Goal: Task Accomplishment & Management: Manage account settings

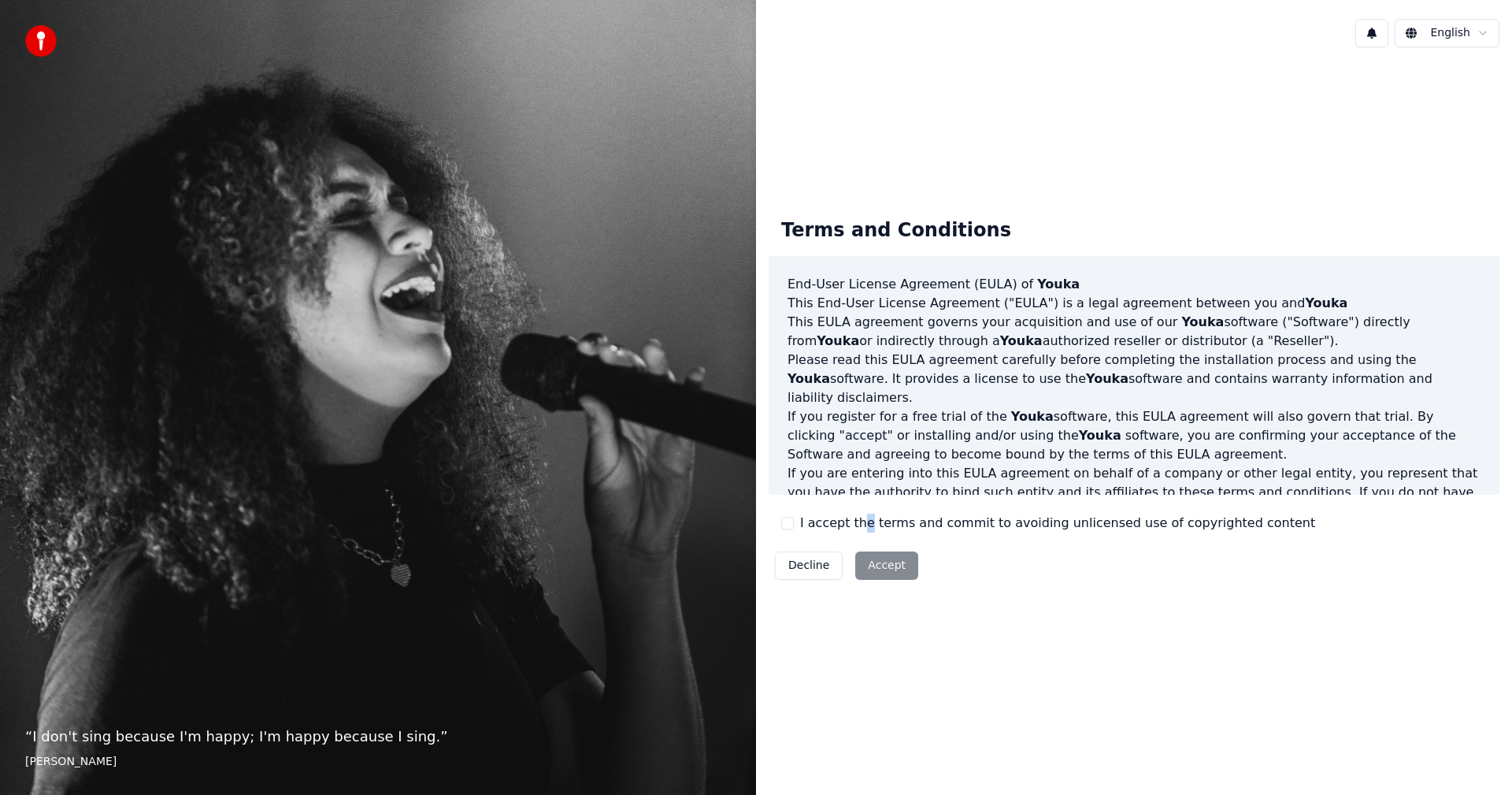
click at [860, 531] on div "Terms and Conditions End-User License Agreement ([PERSON_NAME]) of Youka This E…" at bounding box center [1134, 395] width 731 height 381
click at [864, 535] on div "Terms and Conditions End-User License Agreement ([PERSON_NAME]) of Youka This E…" at bounding box center [1134, 395] width 731 height 381
click at [844, 517] on label "I accept the terms and commit to avoiding unlicensed use of copyrighted content" at bounding box center [1057, 523] width 515 height 19
click at [802, 517] on label "I accept the terms and commit to avoiding unlicensed use of copyrighted content" at bounding box center [1057, 523] width 515 height 19
click at [793, 518] on div "I accept the terms and commit to avoiding unlicensed use of copyrighted content" at bounding box center [1048, 523] width 534 height 19
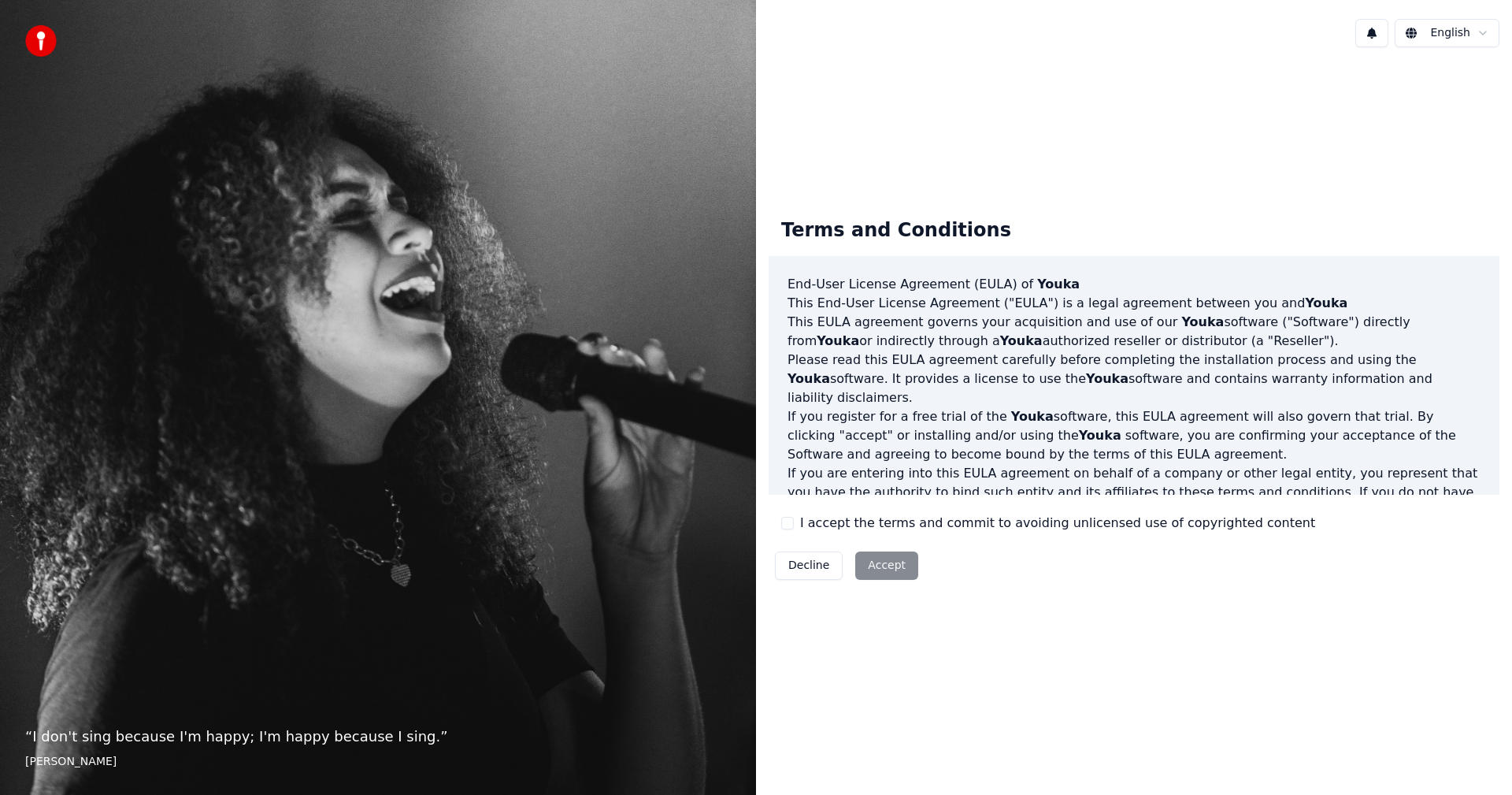
click at [793, 519] on button "I accept the terms and commit to avoiding unlicensed use of copyrighted content" at bounding box center [787, 523] width 12 height 12
click at [886, 561] on button "Accept" at bounding box center [887, 566] width 63 height 29
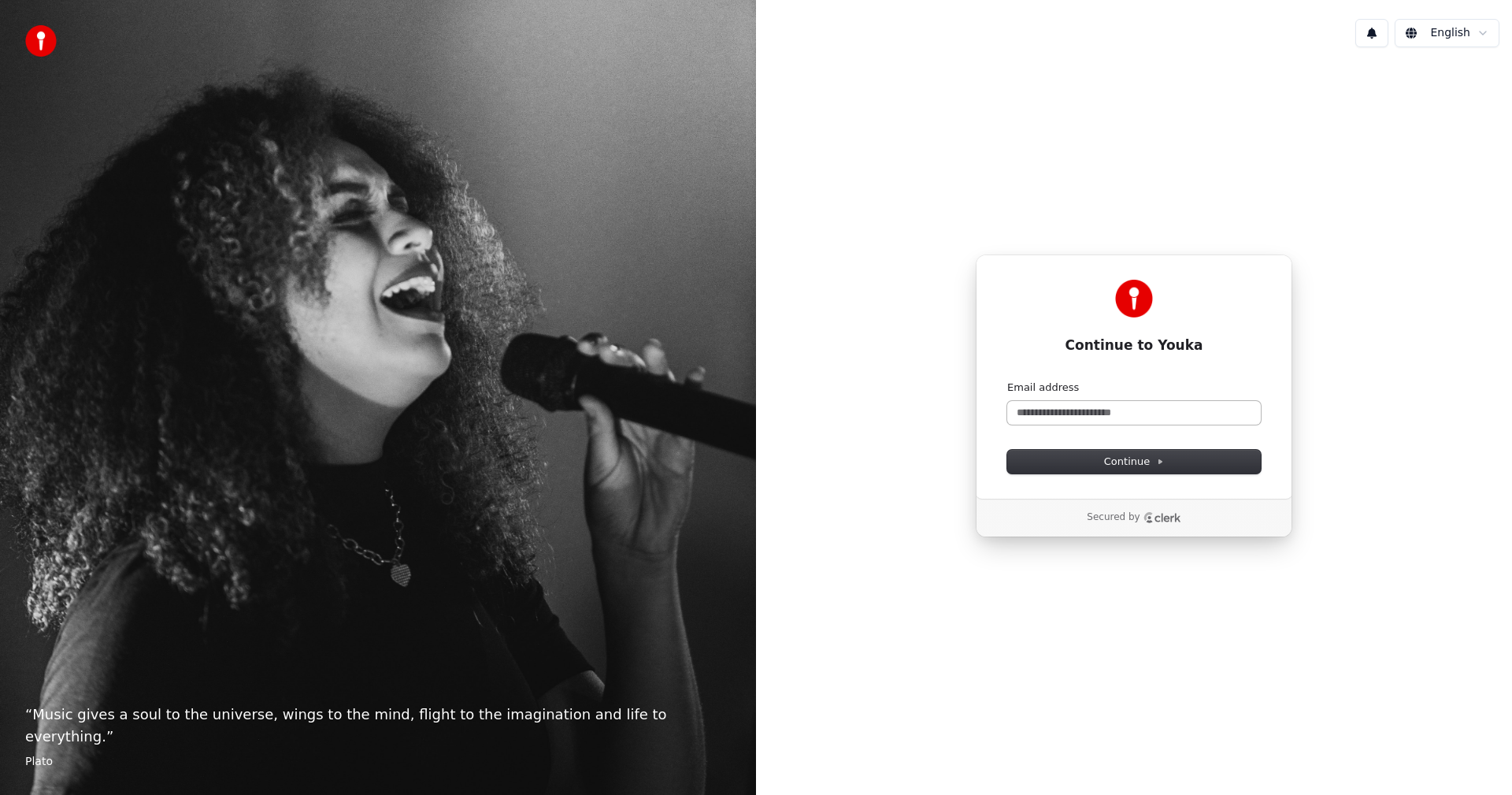
click at [1077, 421] on form "Email address Continue" at bounding box center [1133, 427] width 253 height 93
click at [1077, 421] on input "Email address" at bounding box center [1133, 412] width 253 height 24
click at [1007, 381] on button "submit" at bounding box center [1007, 381] width 0 height 0
type input "**********"
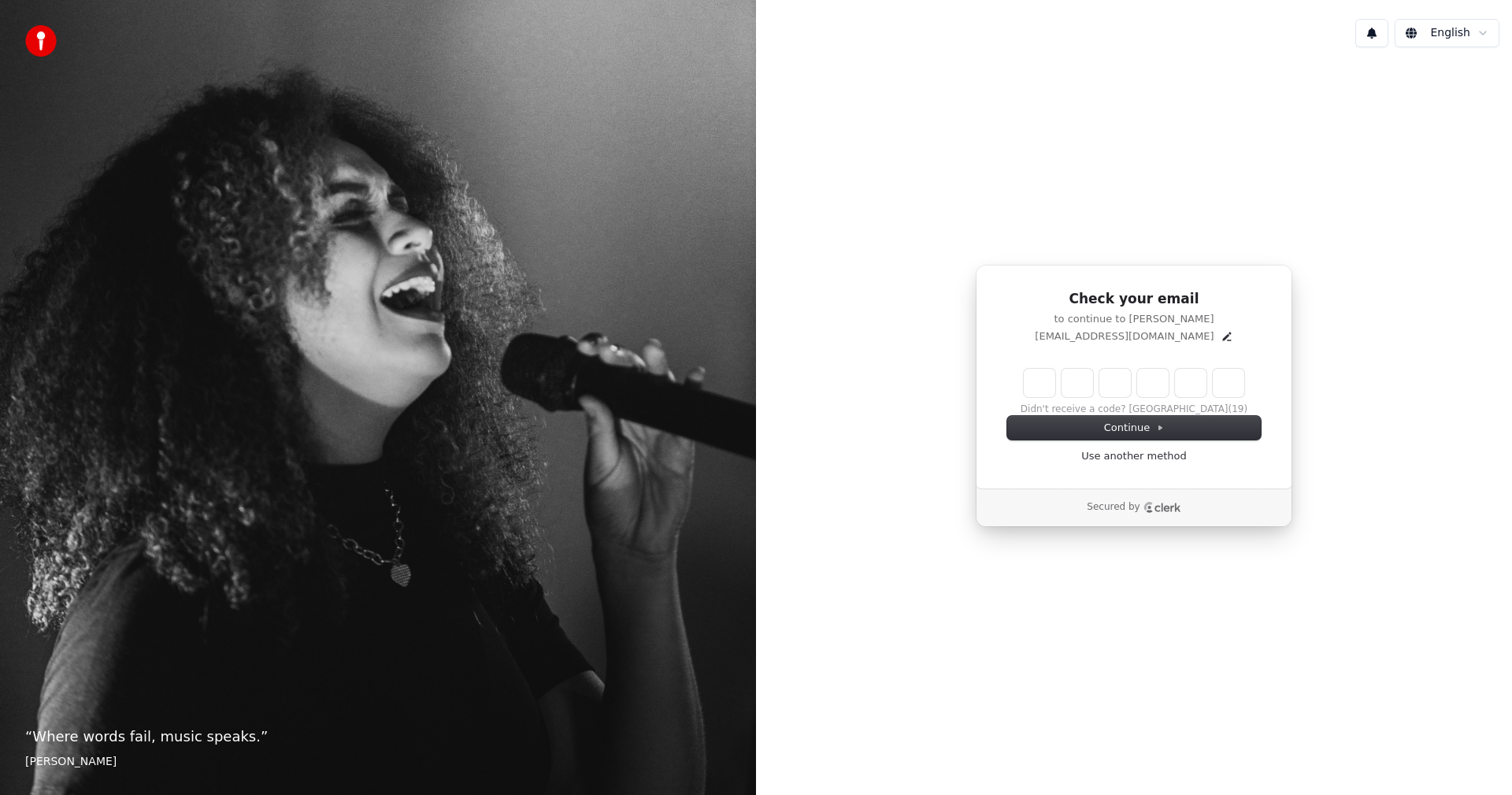
click at [1044, 379] on input "Enter verification code" at bounding box center [1134, 383] width 221 height 29
type input "******"
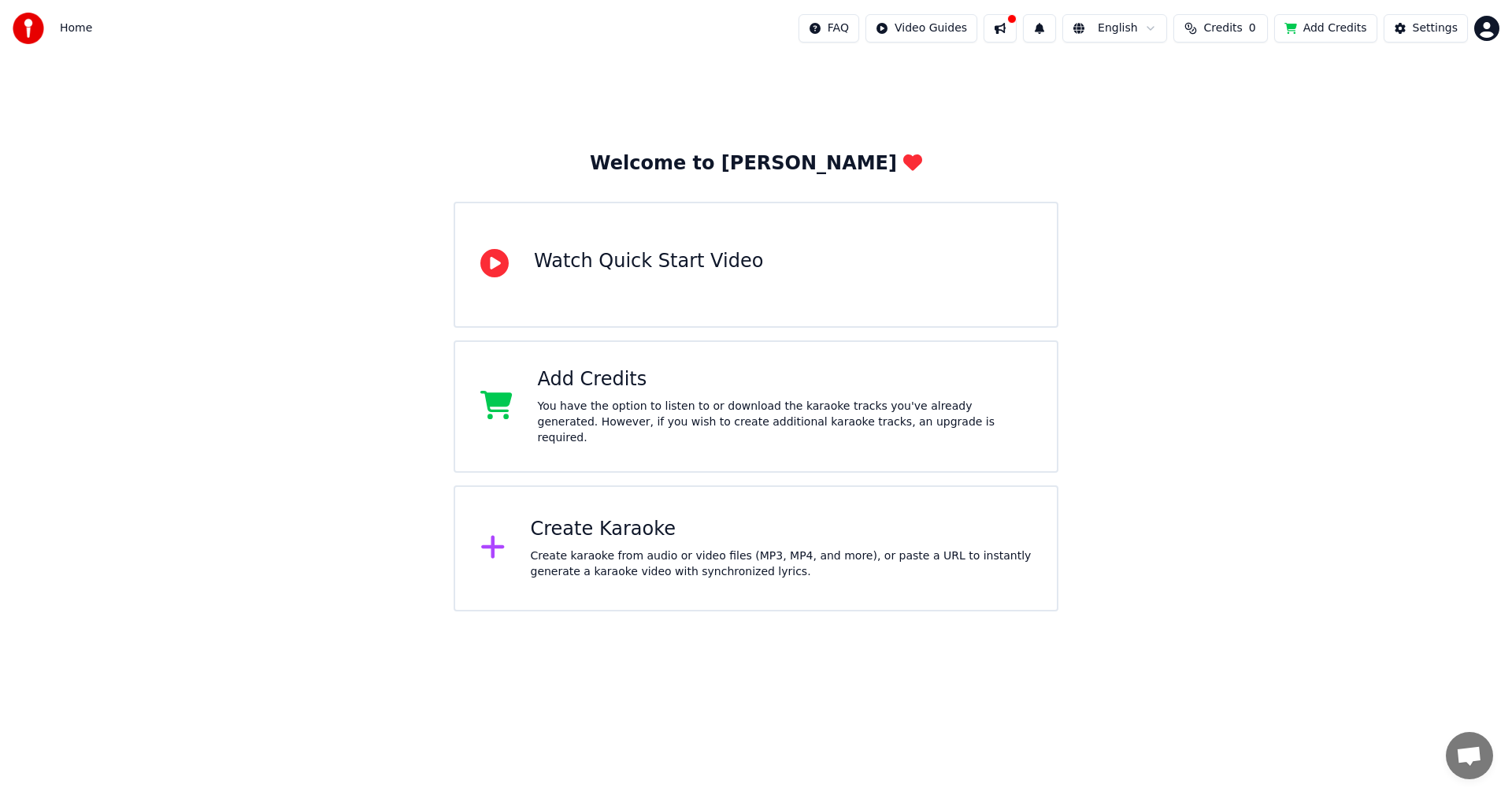
click at [1486, 20] on html "Home FAQ Video Guides English Credits 0 Add Credits Settings Welcome to Youka W…" at bounding box center [756, 305] width 1512 height 611
click at [1408, 62] on div "diegotalbot5@gmail.com Billing Feature Voting Sign Out 2.2.0 60862c0" at bounding box center [1417, 129] width 189 height 171
click at [641, 121] on html "Home FAQ Video Guides English Credits 0 Add Credits Settings Welcome to Youka W…" at bounding box center [756, 305] width 1512 height 611
click at [56, 24] on div "Home" at bounding box center [52, 28] width 80 height 32
click at [641, 264] on div "Watch Quick Start Video" at bounding box center [648, 262] width 229 height 25
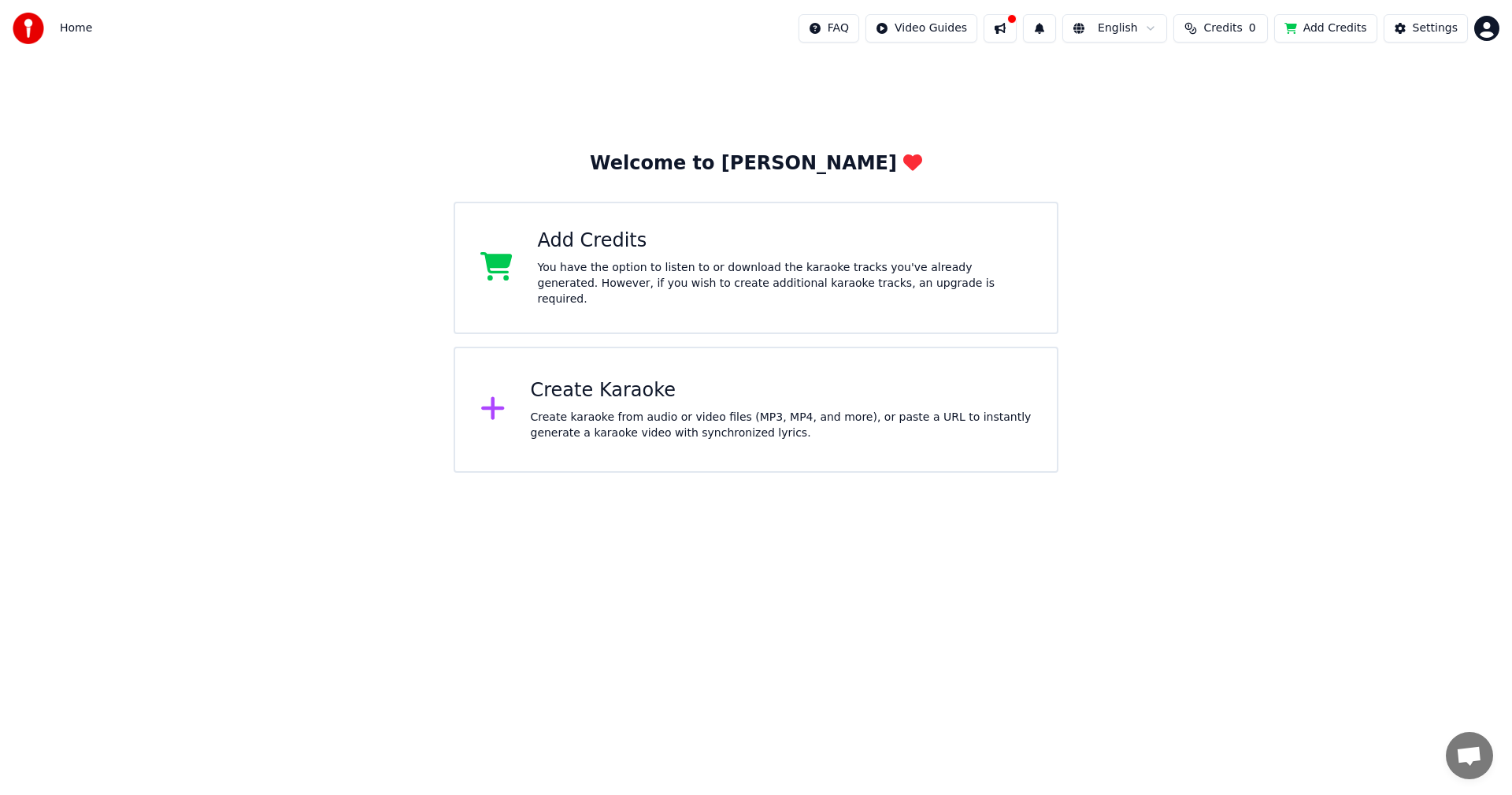
click at [999, 20] on div "FAQ Video Guides English Credits 0 Add Credits Settings" at bounding box center [1149, 29] width 701 height 29
click at [1008, 21] on button at bounding box center [1000, 29] width 33 height 29
click at [1477, 41] on div "FAQ Video Guides English Credits 0 Add Credits Settings" at bounding box center [1149, 29] width 701 height 29
click at [1484, 35] on html "Home FAQ Video Guides English Credits 0 Add Credits Settings Welcome to Youka A…" at bounding box center [756, 236] width 1512 height 473
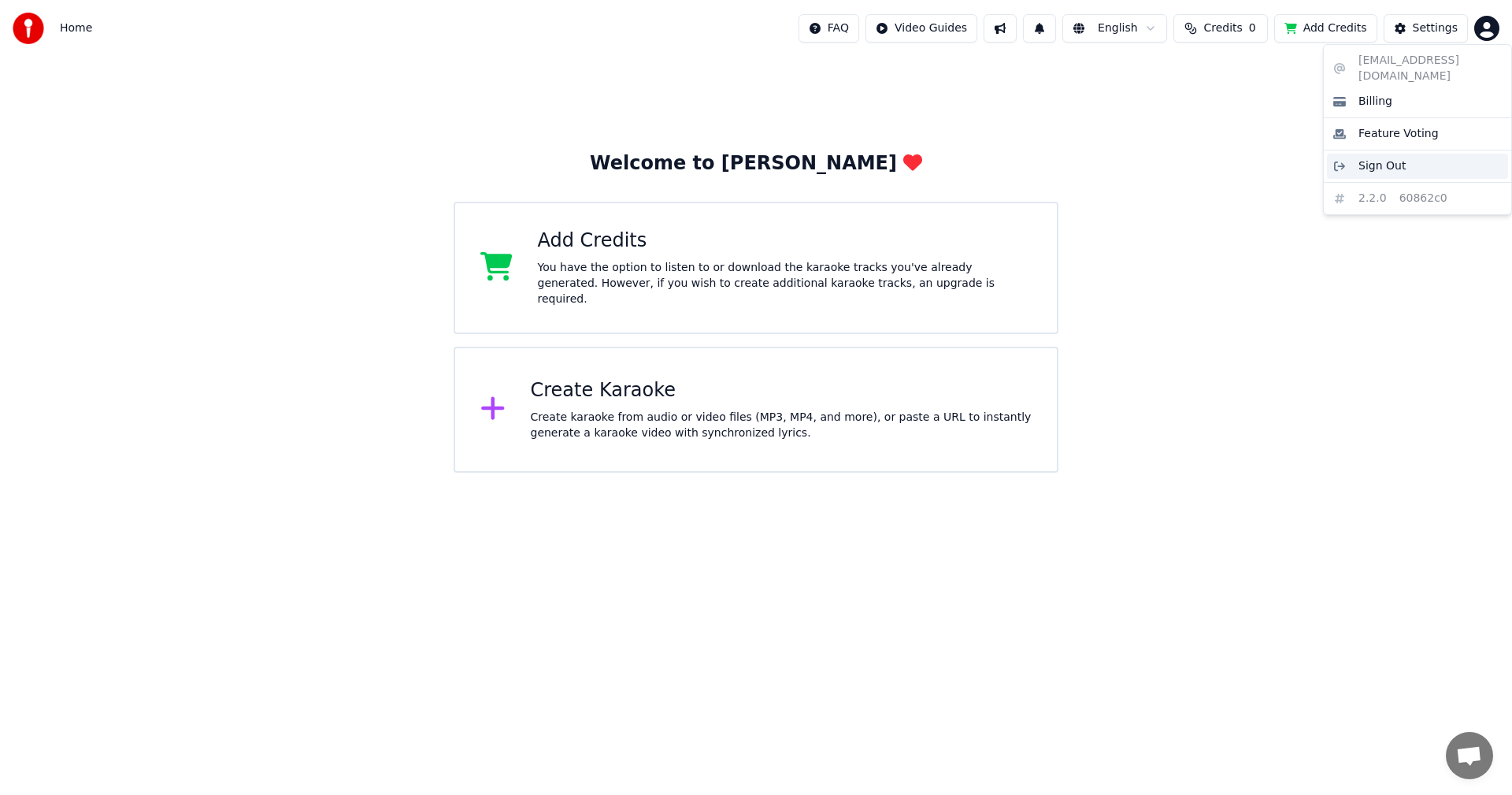
click at [1384, 158] on span "Sign Out" at bounding box center [1382, 166] width 47 height 15
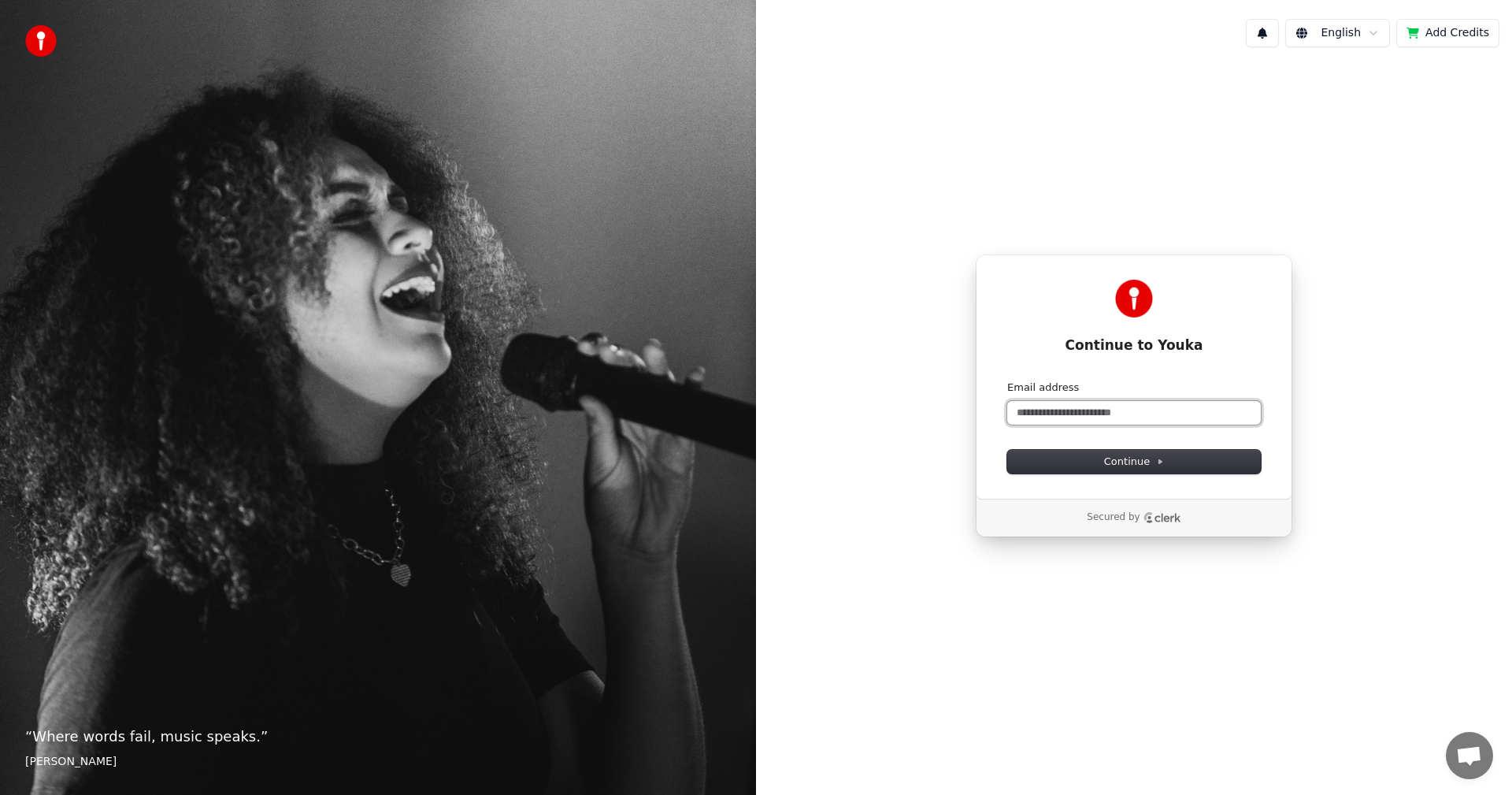
click at [1124, 417] on input "Email address" at bounding box center [1133, 412] width 253 height 24
click at [1007, 381] on button "submit" at bounding box center [1007, 381] width 0 height 0
type input "**********"
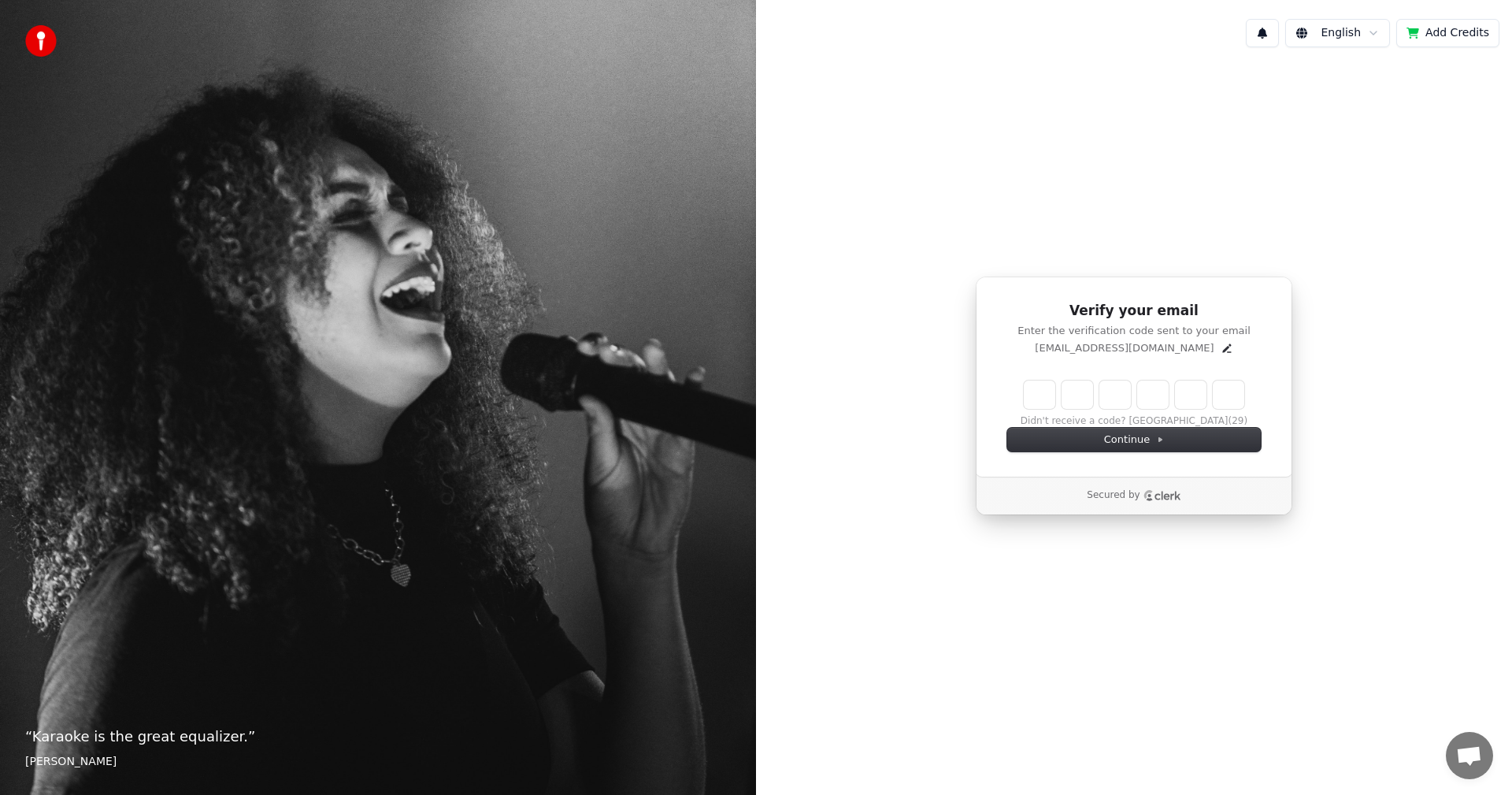
click at [1051, 403] on input "Enter verification code" at bounding box center [1134, 395] width 221 height 29
type input "******"
